Goal: Check status

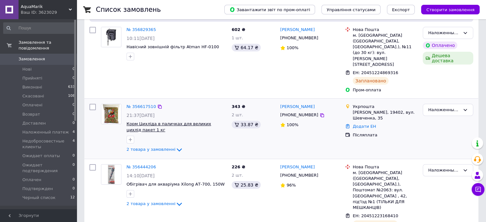
scroll to position [32, 0]
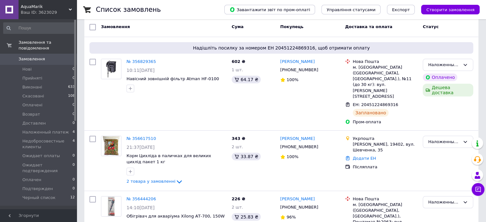
click at [164, 27] on div "Замовлення" at bounding box center [163, 27] width 131 height 12
